Goal: Information Seeking & Learning: Learn about a topic

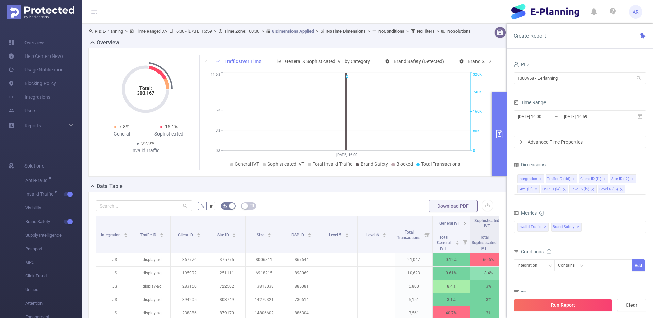
click at [541, 88] on div "PID 1000958 - E-Planning 1000958 - E-Planning" at bounding box center [579, 74] width 133 height 30
click at [532, 73] on input "1000958 - E-Planning" at bounding box center [579, 78] width 133 height 12
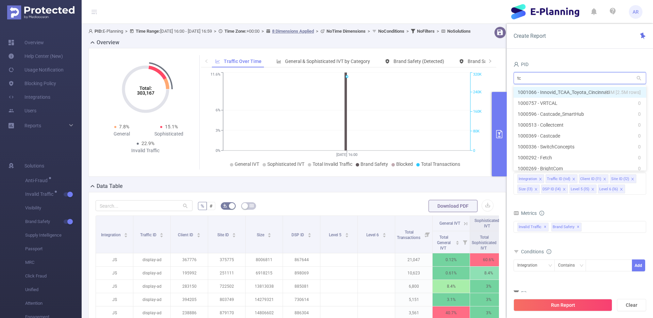
type input "tca"
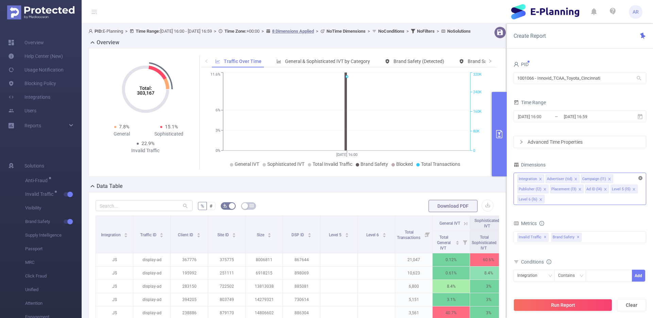
click at [638, 178] on icon "icon: close-circle" at bounding box center [640, 178] width 4 height 4
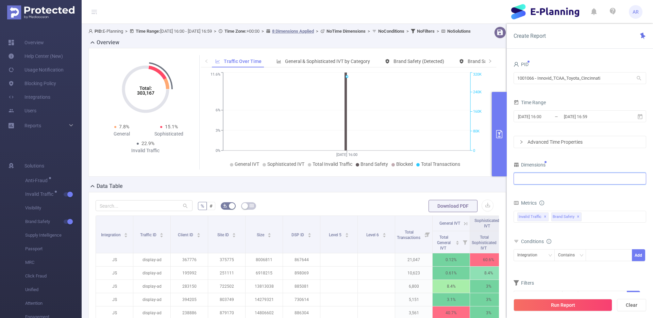
click at [526, 182] on div at bounding box center [579, 178] width 125 height 11
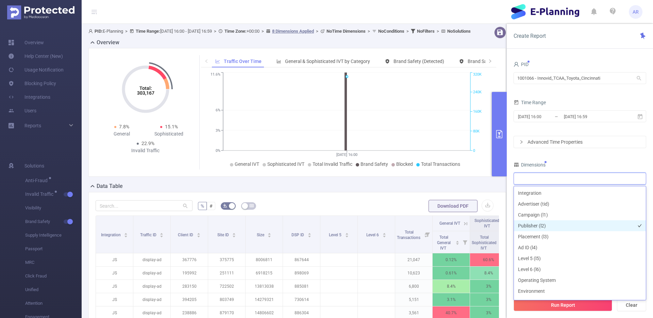
click at [530, 224] on li "Publisher (l2)" at bounding box center [580, 225] width 132 height 11
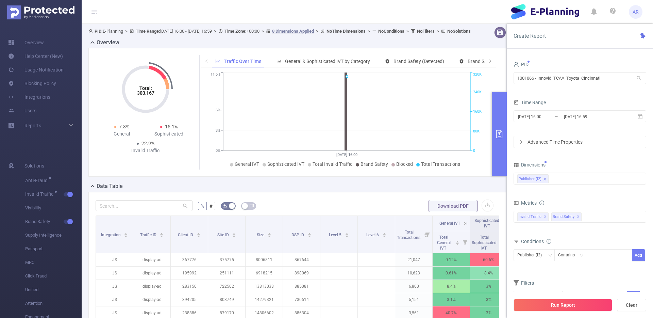
click at [580, 157] on div "PID 1001066 - Innovid_TCAA_Toyota_Cincinnati 1001066 - Innovid_TCAA_Toyota_Cinc…" at bounding box center [579, 185] width 133 height 252
click at [562, 115] on input "2025-10-06 16:00" at bounding box center [544, 116] width 55 height 9
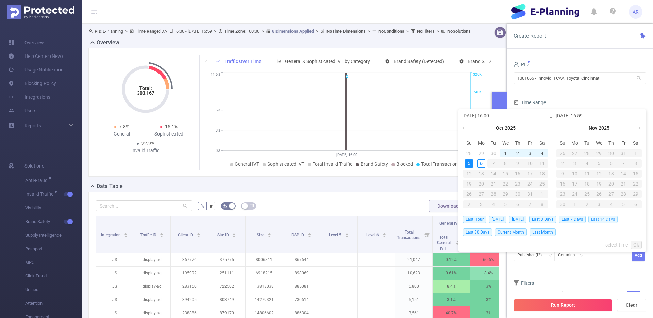
click at [611, 220] on span "Last 14 Days" at bounding box center [602, 218] width 29 height 7
type input "[DATE] 00:00"
type input "[DATE] 23:59"
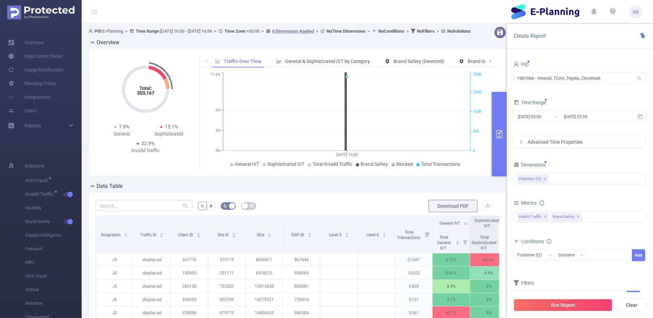
click at [595, 204] on div "Metrics" at bounding box center [579, 203] width 133 height 11
click at [570, 180] on div "Publisher (l2)" at bounding box center [579, 178] width 125 height 11
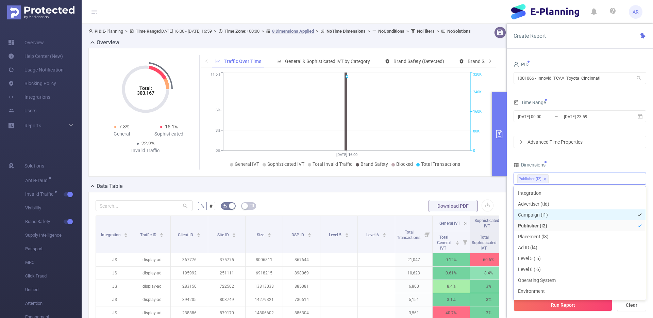
click at [526, 212] on li "Campaign (l1)" at bounding box center [580, 214] width 132 height 11
click at [565, 159] on div "PID 1001066 - Innovid_TCAA_Toyota_Cincinnati 1001066 - Innovid_TCAA_Toyota_Cinc…" at bounding box center [579, 185] width 133 height 252
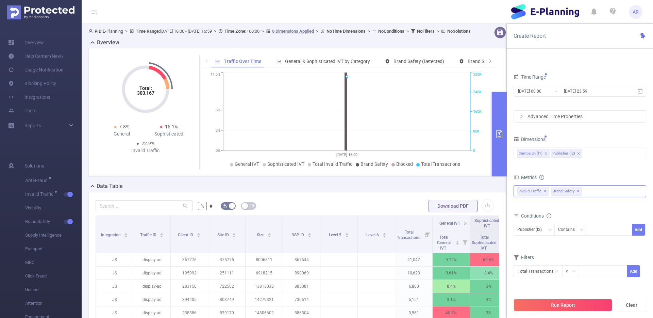
click at [577, 189] on span "✕" at bounding box center [578, 191] width 3 height 8
click at [575, 306] on button "Run Report" at bounding box center [562, 304] width 99 height 12
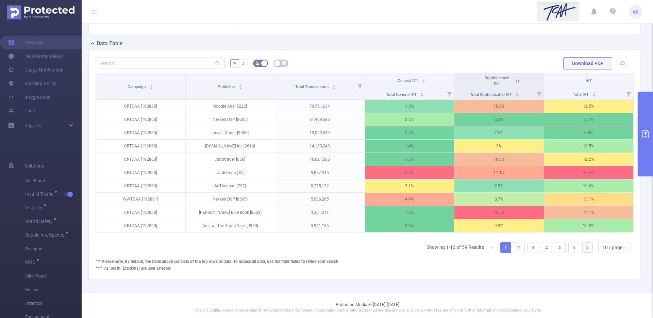
scroll to position [151, 0]
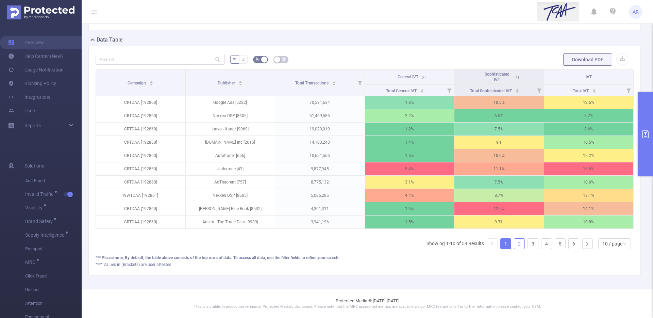
click at [514, 243] on link "2" at bounding box center [519, 243] width 10 height 10
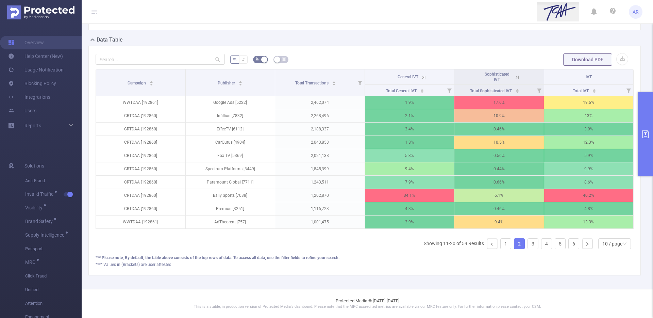
click at [638, 113] on button "primary" at bounding box center [645, 134] width 15 height 84
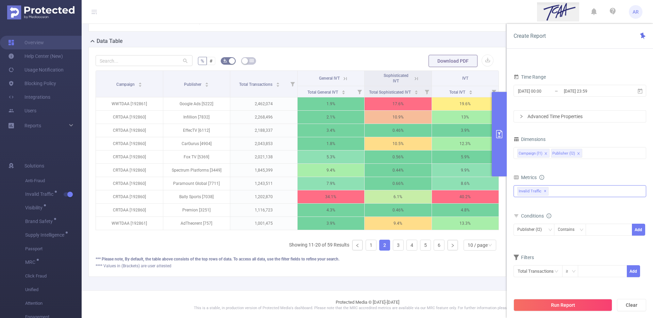
click at [242, 255] on div "Campaign Publisher Total Transactions General IVT Sophisticated IVT IVT Total G…" at bounding box center [297, 162] width 403 height 185
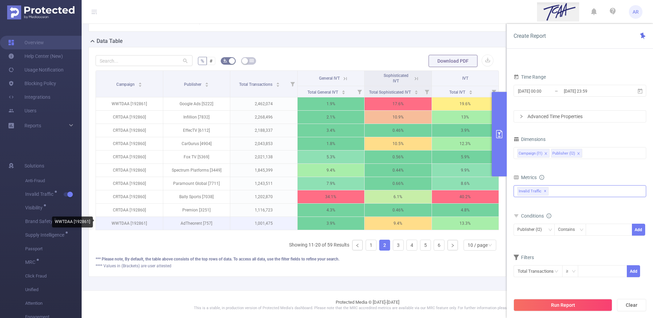
click at [115, 222] on p "WWTDAA [192861]" at bounding box center [129, 223] width 67 height 13
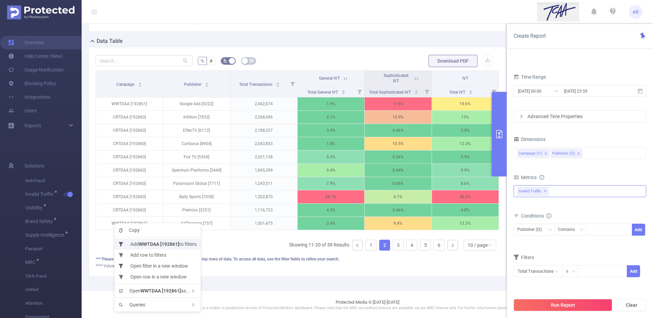
click at [124, 241] on li "Add WWTDAA [192861] to filters" at bounding box center [158, 243] width 86 height 11
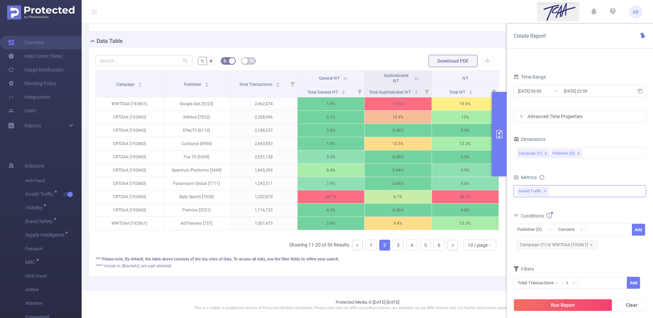
click at [569, 305] on button "Run Report" at bounding box center [562, 304] width 99 height 12
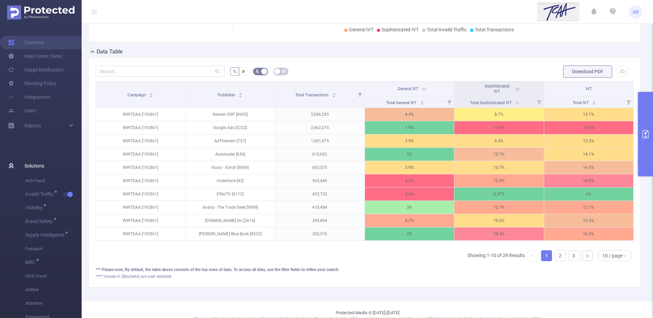
scroll to position [137, 0]
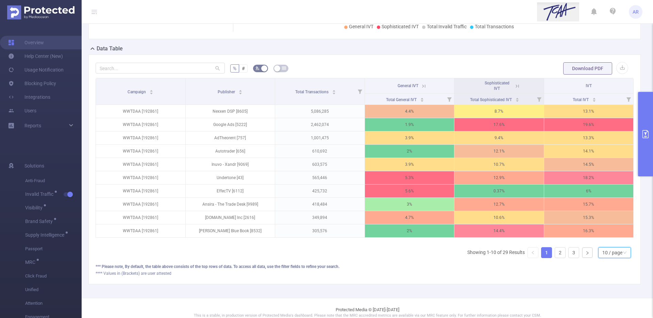
click at [602, 257] on div "10 / page" at bounding box center [612, 252] width 20 height 10
click at [605, 225] on li "30 / page" at bounding box center [609, 223] width 33 height 11
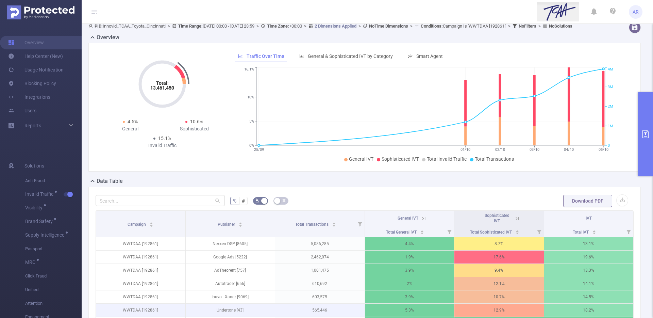
scroll to position [0, 0]
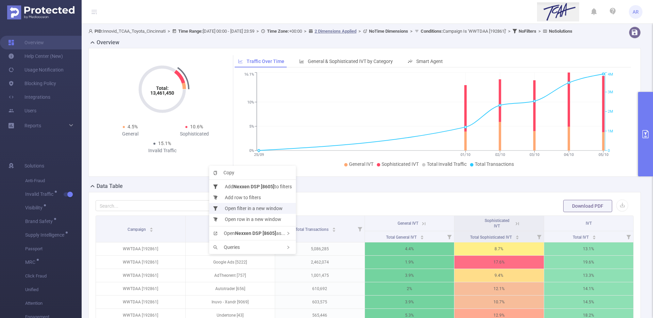
click at [238, 208] on li "Open filter in a new window" at bounding box center [252, 208] width 87 height 11
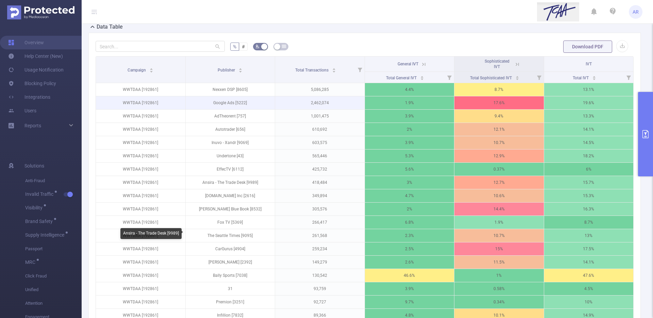
scroll to position [164, 0]
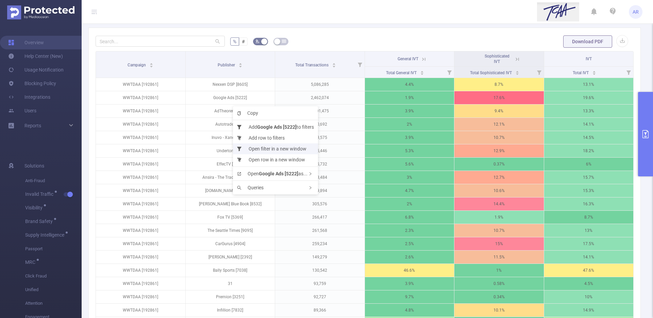
click at [260, 145] on li "Open filter in a new window" at bounding box center [275, 148] width 85 height 11
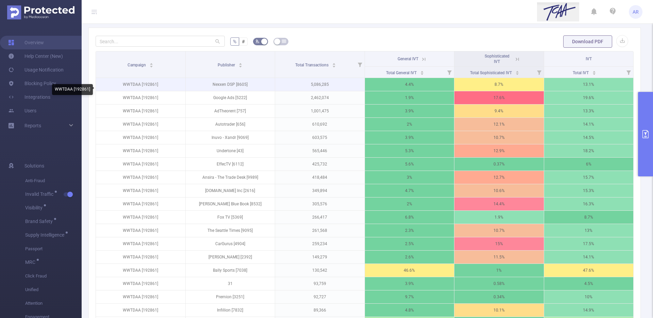
click at [138, 90] on p "WWTDAA [192861]" at bounding box center [140, 84] width 89 height 13
click at [646, 117] on button "primary" at bounding box center [645, 134] width 15 height 84
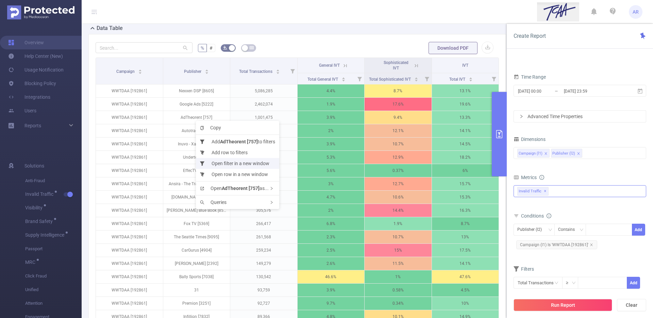
click at [232, 163] on li "Open filter in a new window" at bounding box center [237, 163] width 83 height 11
click at [205, 175] on icon at bounding box center [203, 173] width 8 height 4
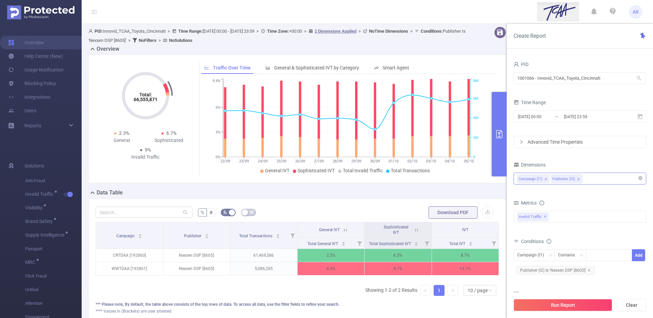
click at [601, 180] on div "Campaign (l1) Publisher (l2)" at bounding box center [579, 178] width 125 height 11
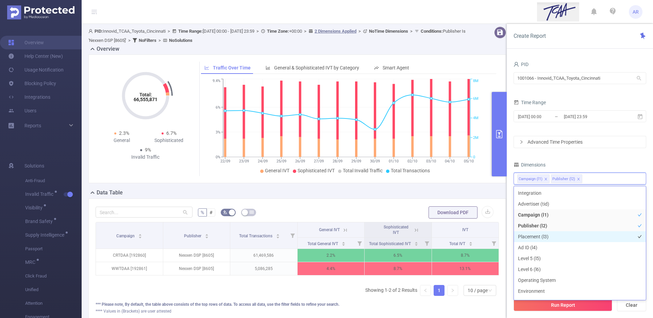
click at [535, 235] on li "Placement (l3)" at bounding box center [580, 236] width 132 height 11
click at [570, 303] on button "Run Report" at bounding box center [562, 304] width 99 height 12
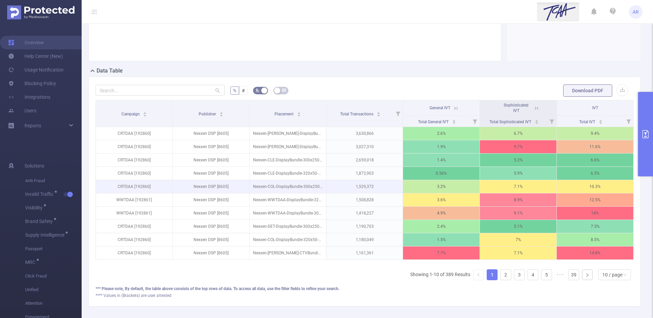
scroll to position [116, 0]
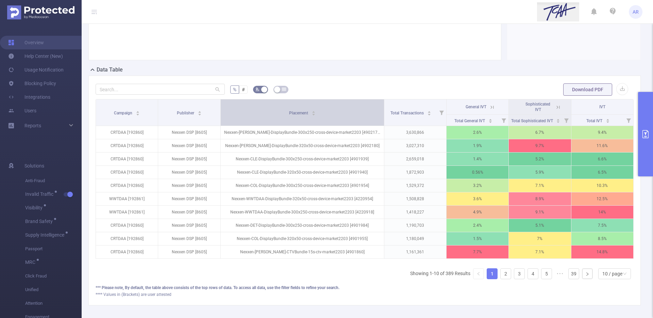
drag, startPoint x: 322, startPoint y: 115, endPoint x: 354, endPoint y: 115, distance: 31.3
click at [354, 115] on th "Placement" at bounding box center [303, 112] width 164 height 27
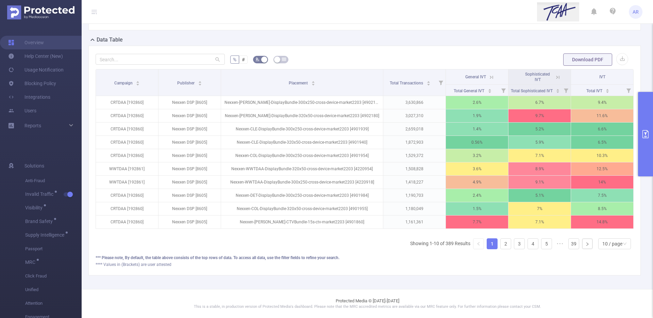
scroll to position [163, 0]
click at [142, 183] on li "Add WWTDAA [192861] to filters" at bounding box center [167, 184] width 86 height 11
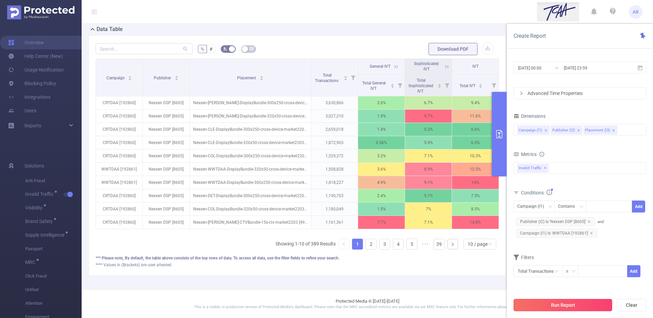
click at [560, 302] on button "Run Report" at bounding box center [562, 304] width 99 height 12
click at [560, 302] on footer "Protected Media © 2015-2025 This is a stable, in production version of Protecte…" at bounding box center [367, 303] width 571 height 29
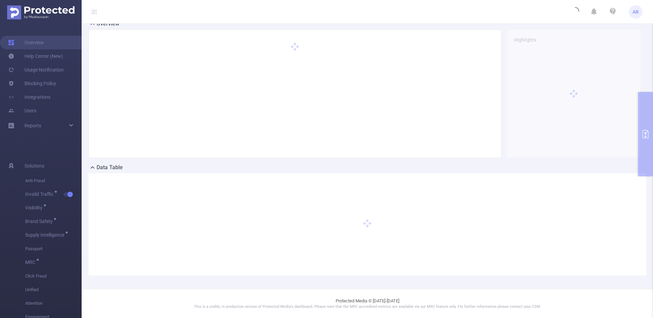
scroll to position [19, 0]
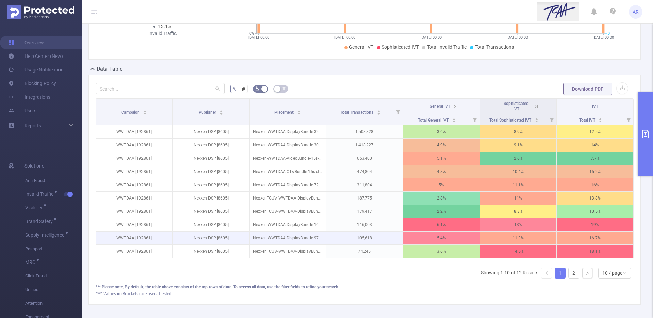
scroll to position [134, 0]
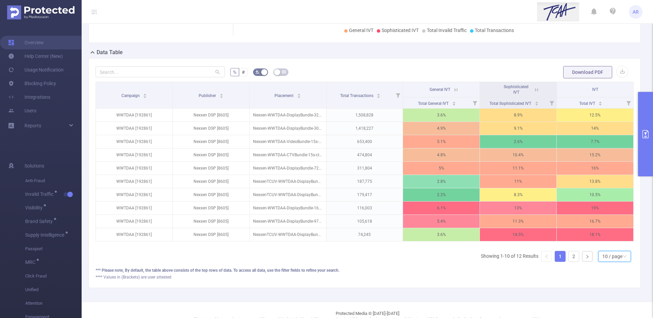
click at [613, 261] on div "10 / page" at bounding box center [612, 256] width 20 height 10
click at [607, 216] on li "20 / page" at bounding box center [609, 216] width 33 height 11
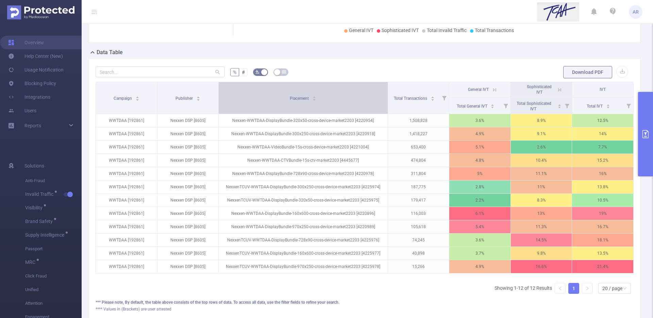
drag, startPoint x: 322, startPoint y: 91, endPoint x: 358, endPoint y: 86, distance: 35.7
click at [358, 86] on th "Placement" at bounding box center [303, 98] width 169 height 32
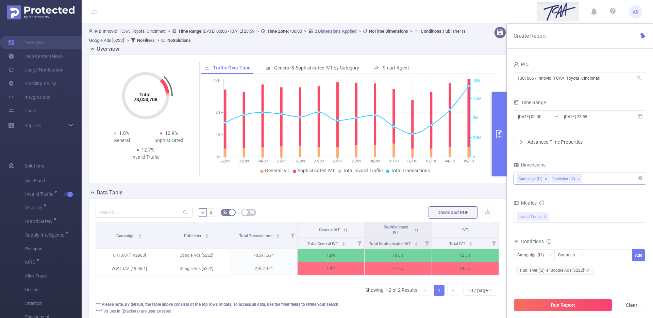
click at [601, 177] on div "Campaign (l1) Publisher (l2)" at bounding box center [579, 178] width 125 height 11
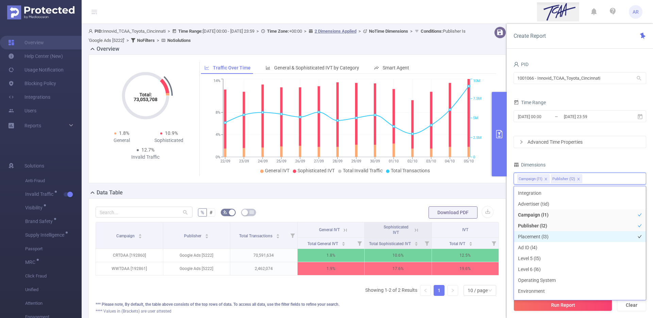
click at [528, 234] on li "Placement (l3)" at bounding box center [580, 236] width 132 height 11
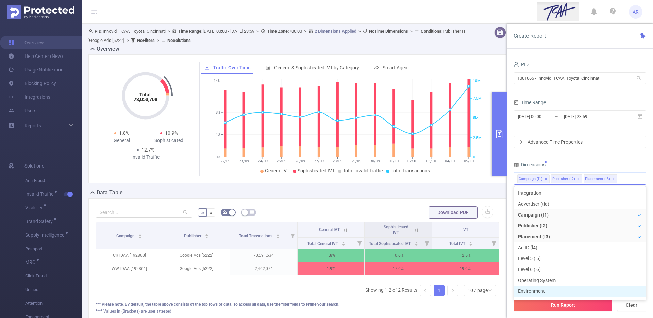
scroll to position [7, 0]
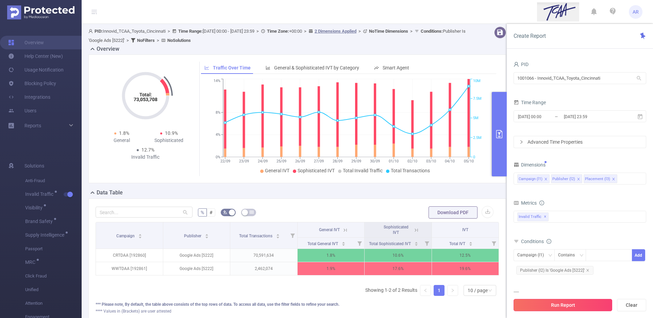
click at [553, 306] on button "Run Report" at bounding box center [562, 304] width 99 height 12
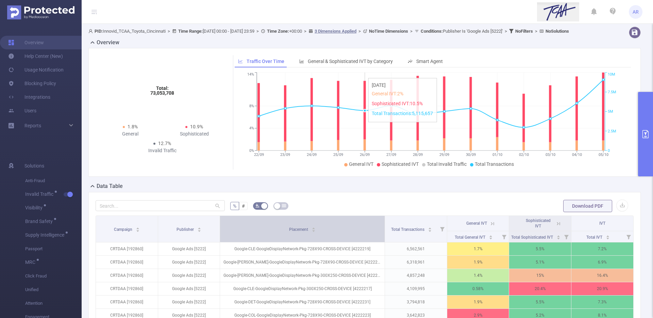
drag, startPoint x: 323, startPoint y: 135, endPoint x: 356, endPoint y: 132, distance: 33.4
click at [356, 132] on div "Overview Total: 73,053,708 Total: 73,053,708 1.8% General 10.9% Sophisticated 1…" at bounding box center [367, 229] width 558 height 383
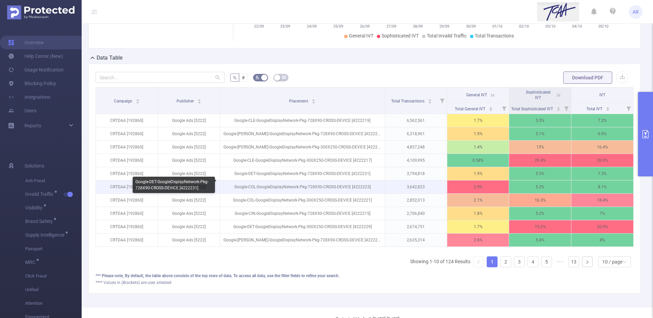
scroll to position [130, 0]
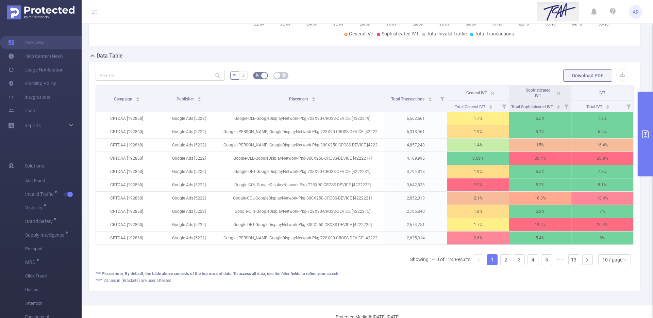
click at [643, 109] on button "primary" at bounding box center [645, 134] width 15 height 84
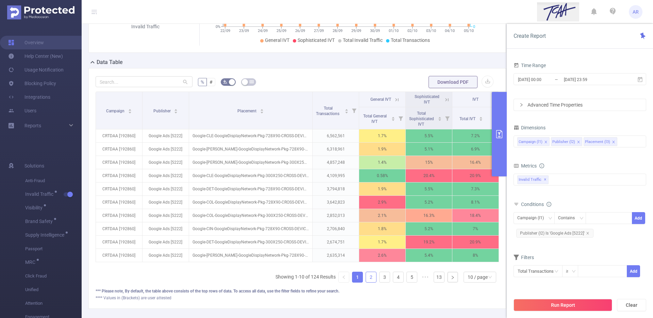
click at [366, 280] on link "2" at bounding box center [371, 277] width 10 height 10
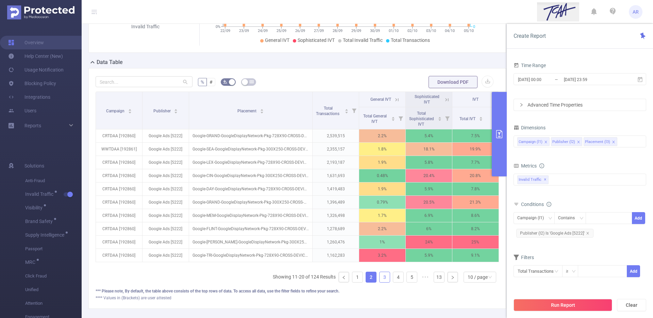
click at [382, 282] on link "3" at bounding box center [384, 277] width 10 height 10
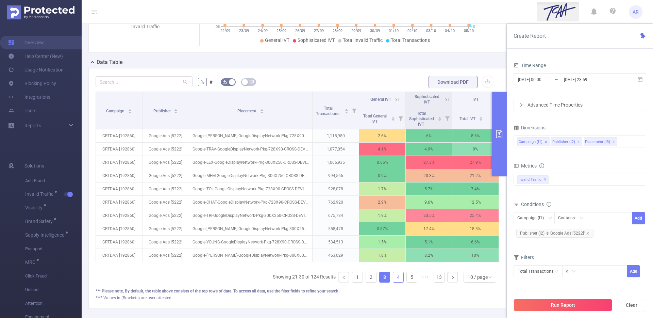
click at [393, 282] on li "4" at bounding box center [398, 276] width 11 height 11
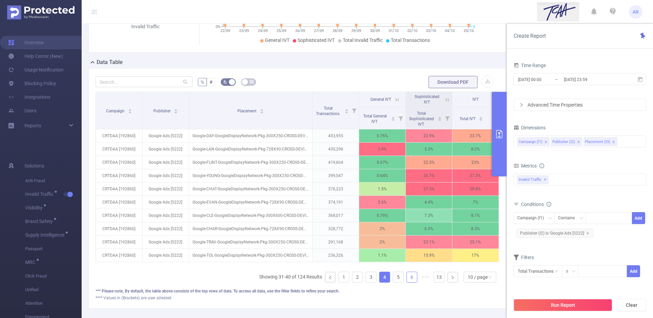
click at [409, 280] on link "6" at bounding box center [412, 277] width 10 height 10
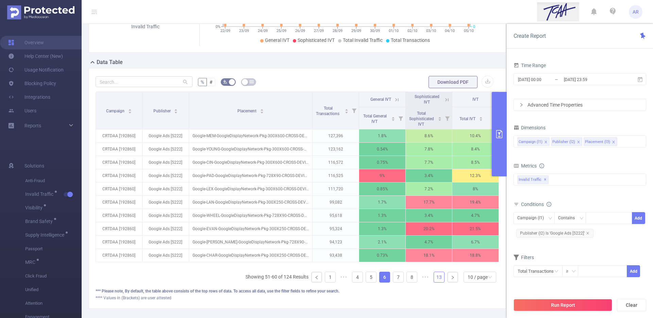
click at [434, 281] on link "13" at bounding box center [439, 277] width 10 height 10
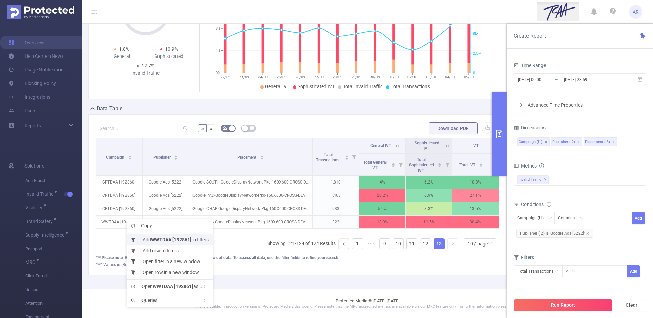
click at [164, 240] on b "WWTDAA [192861]" at bounding box center [171, 239] width 40 height 5
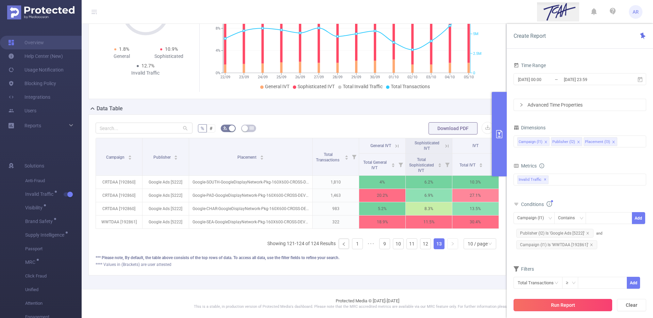
click at [572, 308] on button "Run Report" at bounding box center [562, 304] width 99 height 12
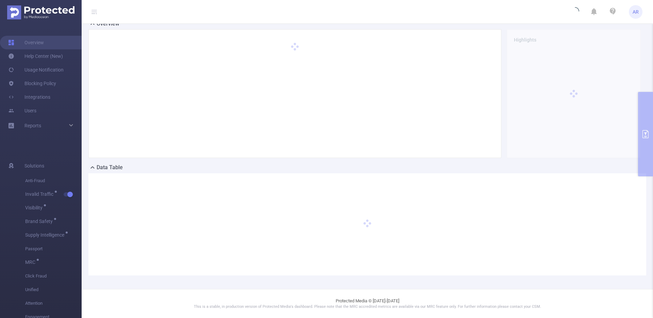
scroll to position [19, 0]
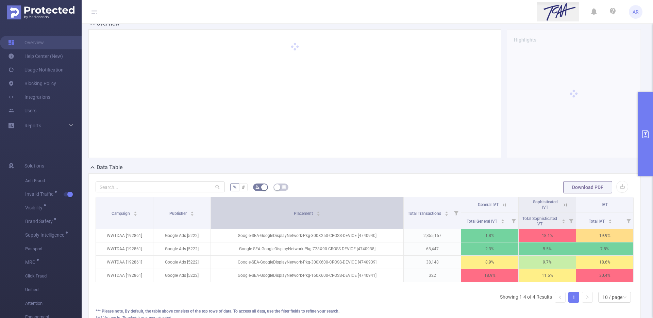
drag, startPoint x: 322, startPoint y: 209, endPoint x: 372, endPoint y: 209, distance: 50.0
click at [372, 209] on th "Placement" at bounding box center [307, 213] width 193 height 32
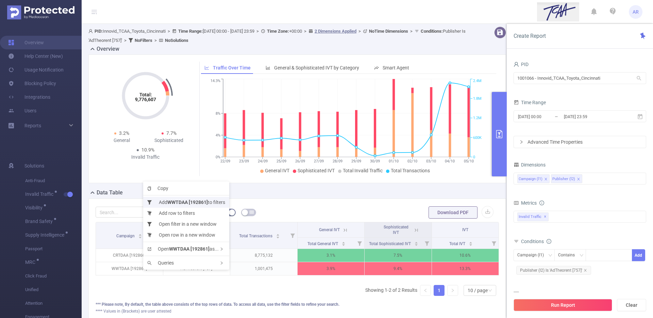
click at [179, 203] on b "WWTDAA [192861]" at bounding box center [187, 201] width 40 height 5
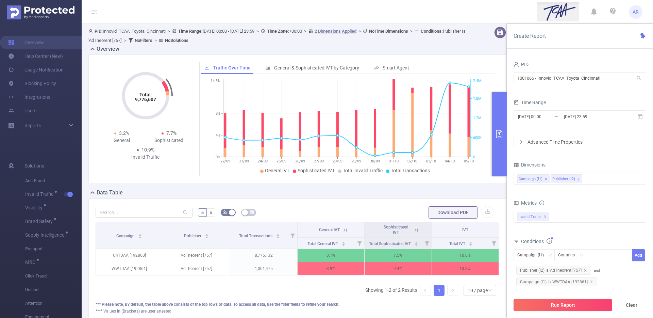
click at [575, 309] on button "Run Report" at bounding box center [562, 304] width 99 height 12
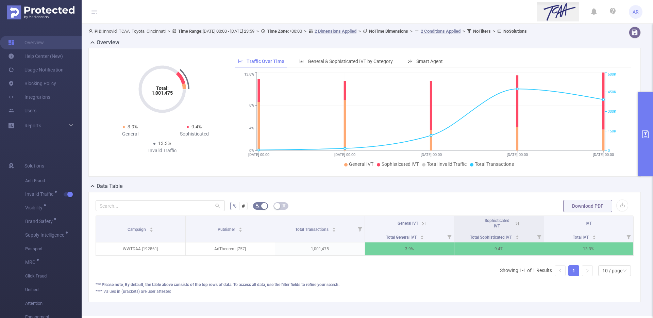
click at [647, 123] on button "primary" at bounding box center [645, 134] width 15 height 84
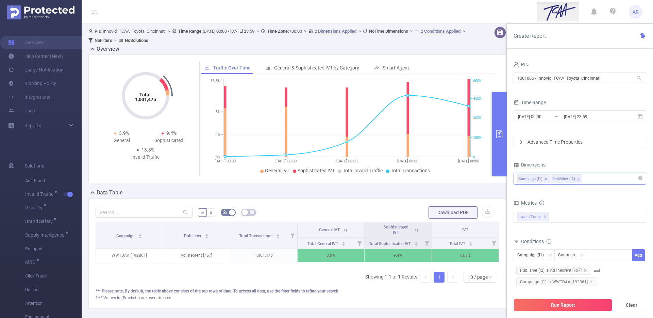
click at [593, 180] on div "Campaign (l1) Publisher (l2)" at bounding box center [579, 178] width 125 height 11
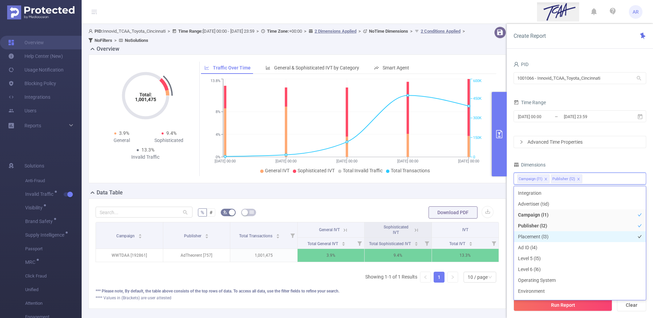
click at [533, 240] on li "Placement (l3)" at bounding box center [580, 236] width 132 height 11
click at [546, 305] on button "Run Report" at bounding box center [562, 304] width 99 height 12
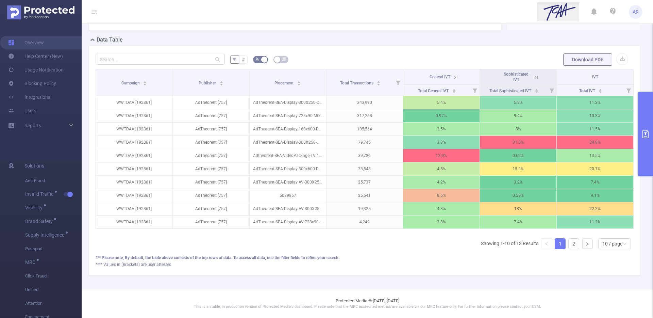
scroll to position [149, 0]
click at [606, 245] on div "10 / page" at bounding box center [612, 243] width 20 height 10
click at [615, 203] on li "20 / page" at bounding box center [609, 203] width 33 height 11
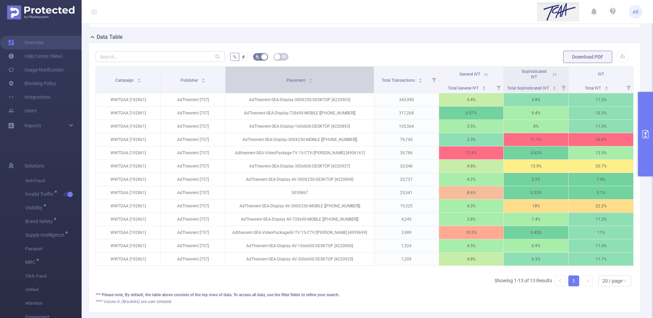
drag, startPoint x: 322, startPoint y: 74, endPoint x: 347, endPoint y: 79, distance: 24.9
click at [347, 79] on th "Placement" at bounding box center [299, 80] width 149 height 27
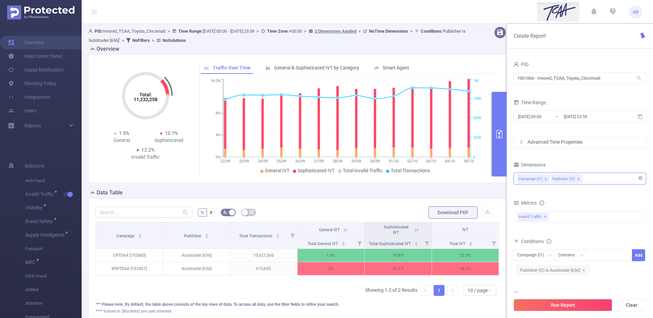
click at [595, 178] on div "Campaign (l1) Publisher (l2)" at bounding box center [579, 178] width 125 height 11
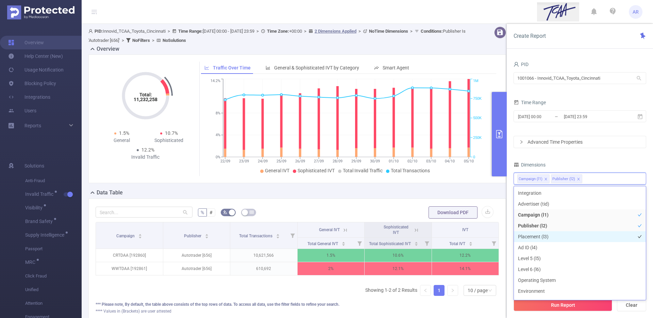
click at [529, 235] on li "Placement (l3)" at bounding box center [580, 236] width 132 height 11
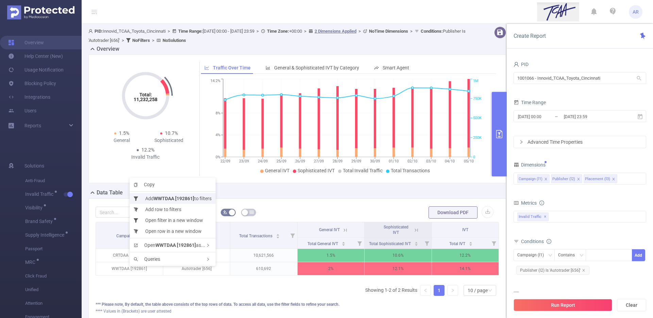
click at [179, 194] on li "Add WWTDAA [192861] to filters" at bounding box center [173, 198] width 86 height 11
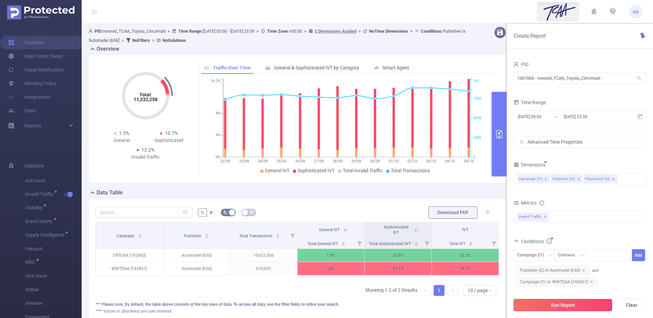
click at [582, 306] on button "Run Report" at bounding box center [562, 304] width 99 height 12
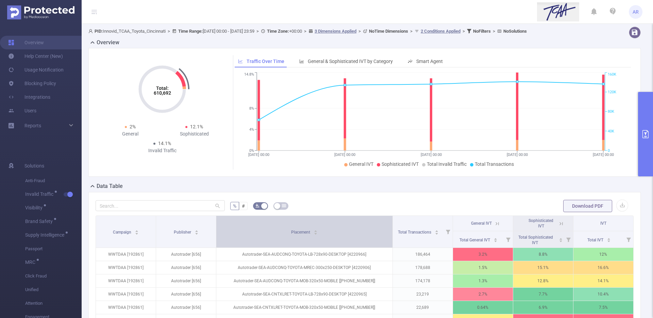
drag, startPoint x: 323, startPoint y: 222, endPoint x: 361, endPoint y: 224, distance: 38.5
click at [361, 224] on th "Placement" at bounding box center [304, 232] width 176 height 32
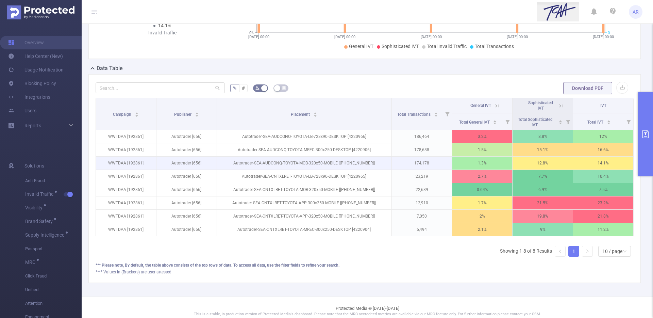
scroll to position [121, 0]
